Goal: Information Seeking & Learning: Learn about a topic

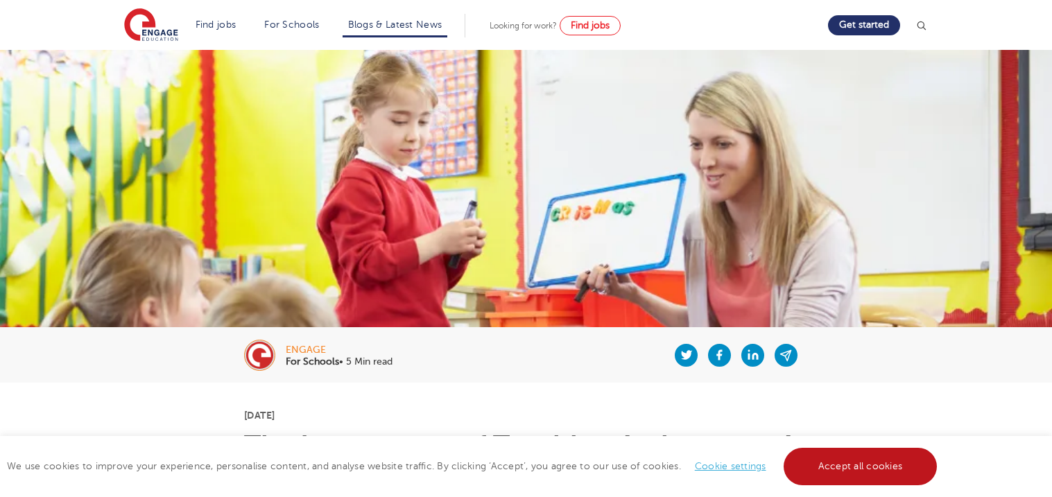
click at [833, 464] on link "Accept all cookies" at bounding box center [860, 466] width 154 height 37
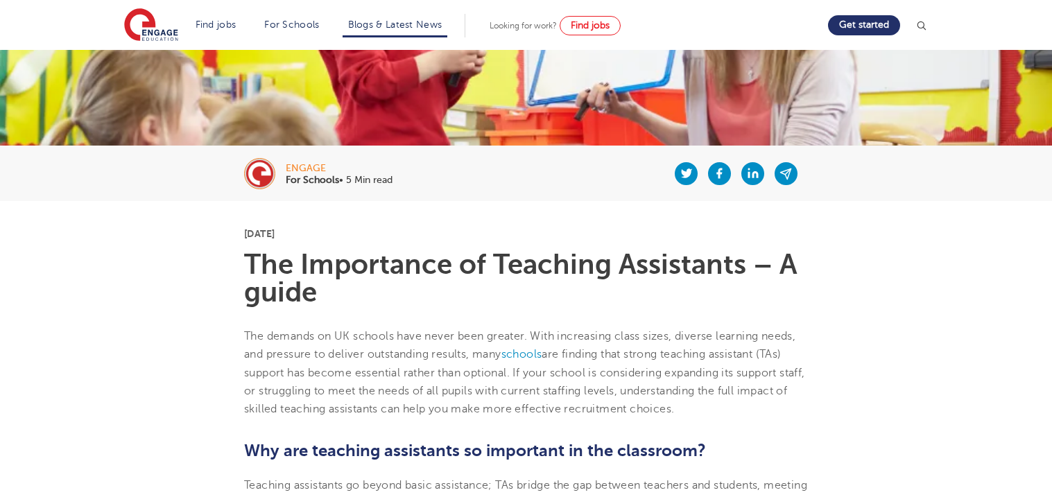
scroll to position [189, 0]
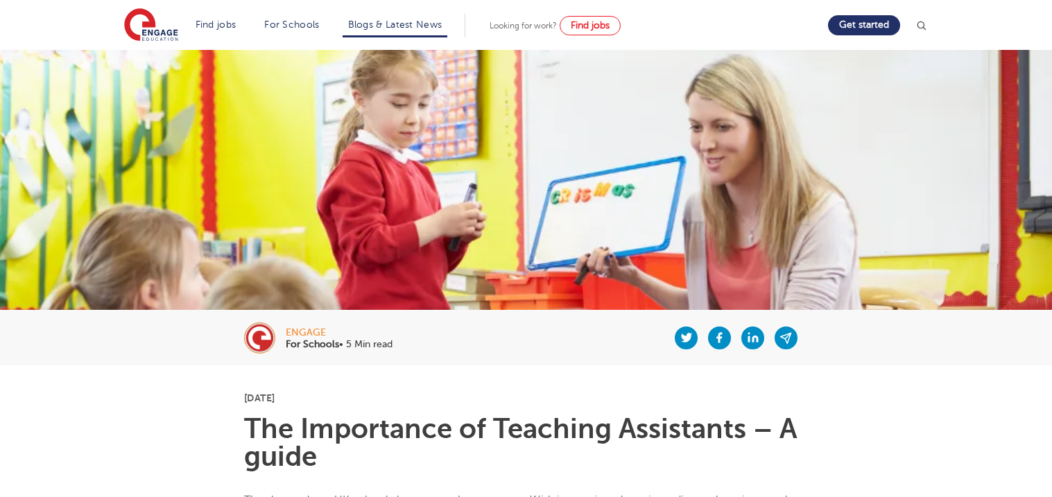
scroll to position [0, 0]
